Goal: Find specific page/section: Locate a particular part of the current website

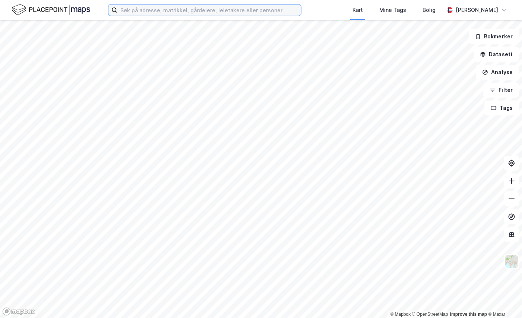
click at [129, 13] on input at bounding box center [209, 9] width 184 height 11
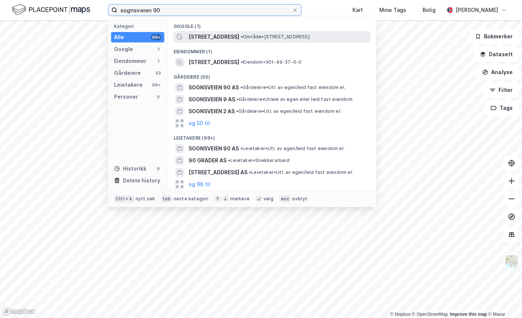
type input "sognsveien 90"
click at [241, 37] on span "• Område • [STREET_ADDRESS]" at bounding box center [275, 37] width 69 height 6
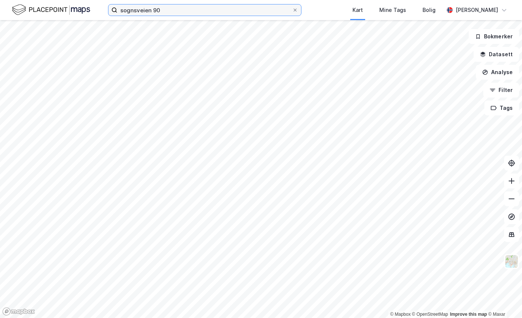
click at [186, 10] on input "sognsveien 90" at bounding box center [204, 9] width 175 height 11
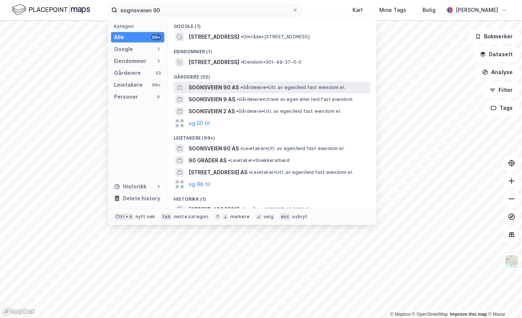
click at [215, 88] on span "SOGNSVEIEN 90 AS" at bounding box center [213, 87] width 50 height 9
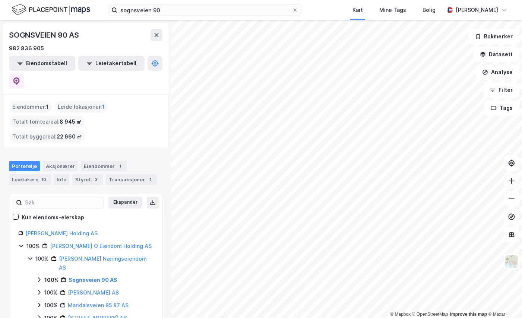
click at [510, 183] on icon at bounding box center [511, 180] width 7 height 7
